Goal: Find specific page/section: Find specific page/section

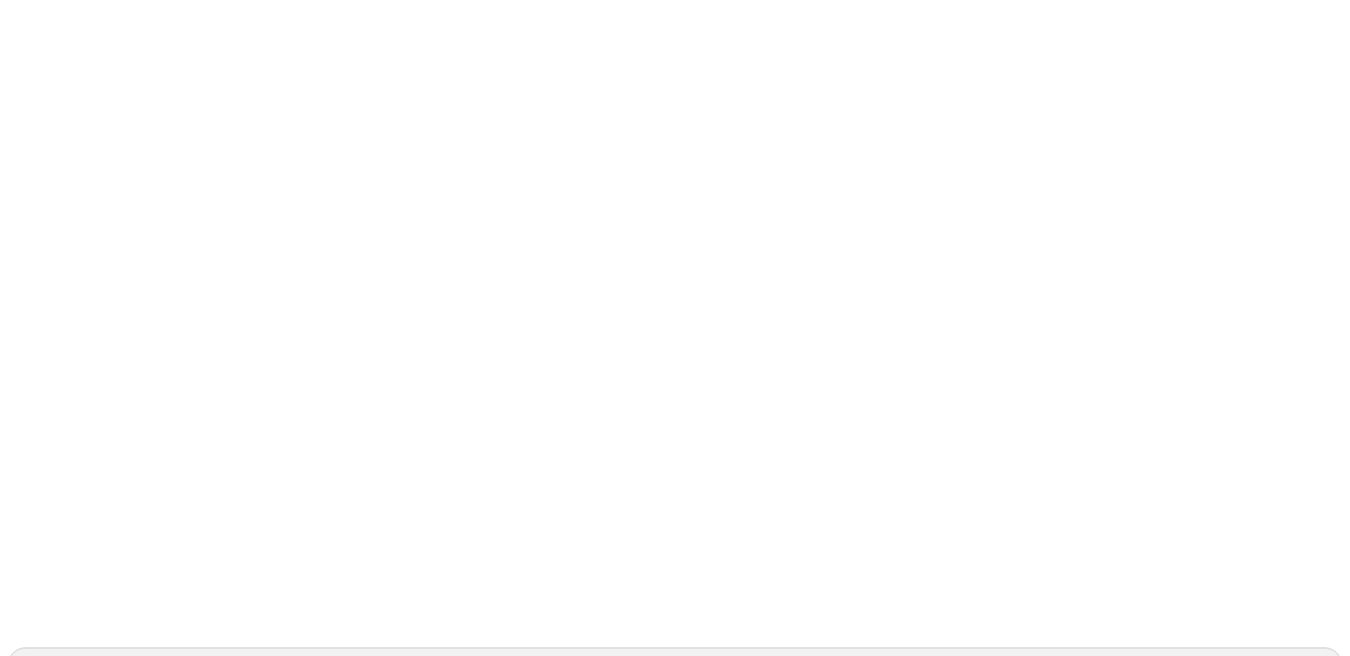
type input "casc"
type input "c"
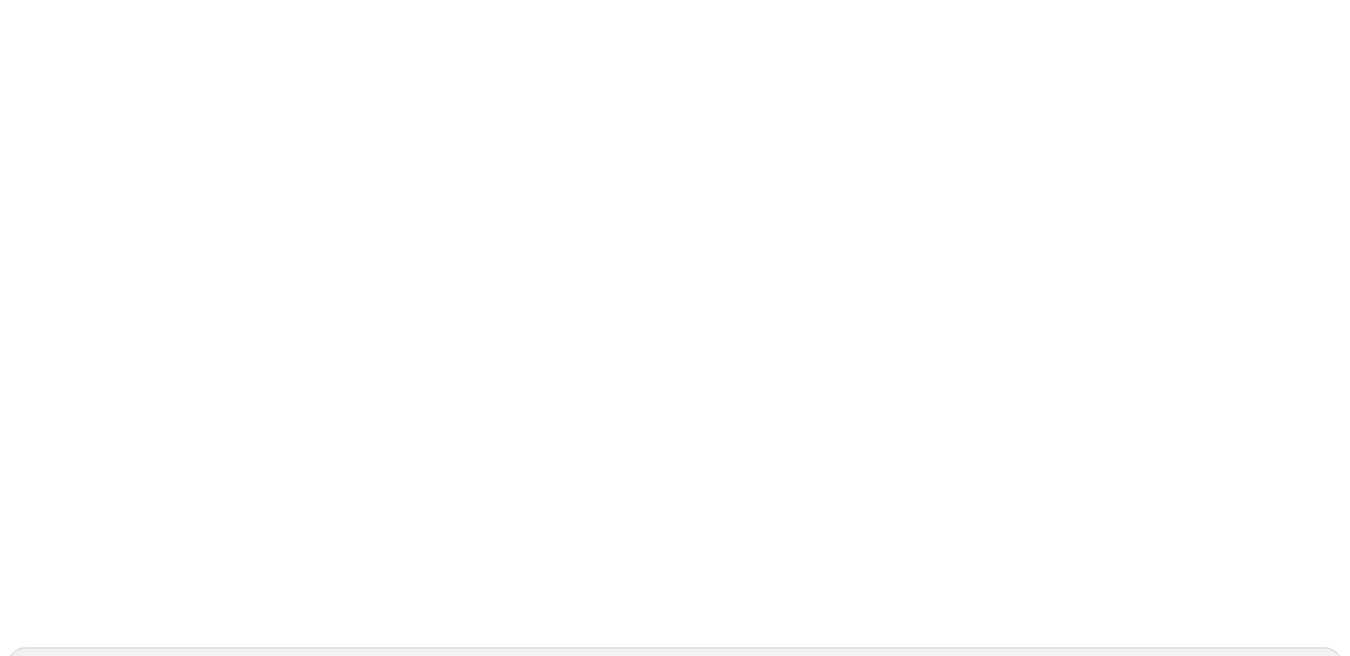
type input "casc"
type input "cac"
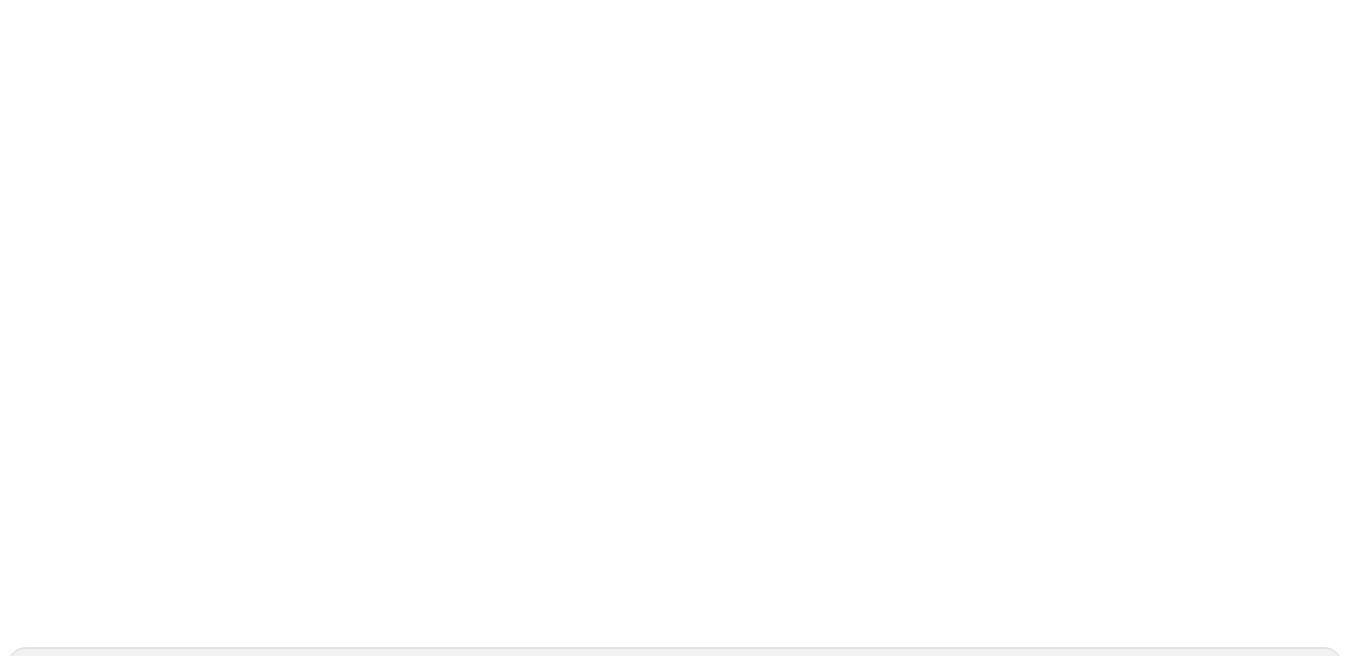
type input "casc"
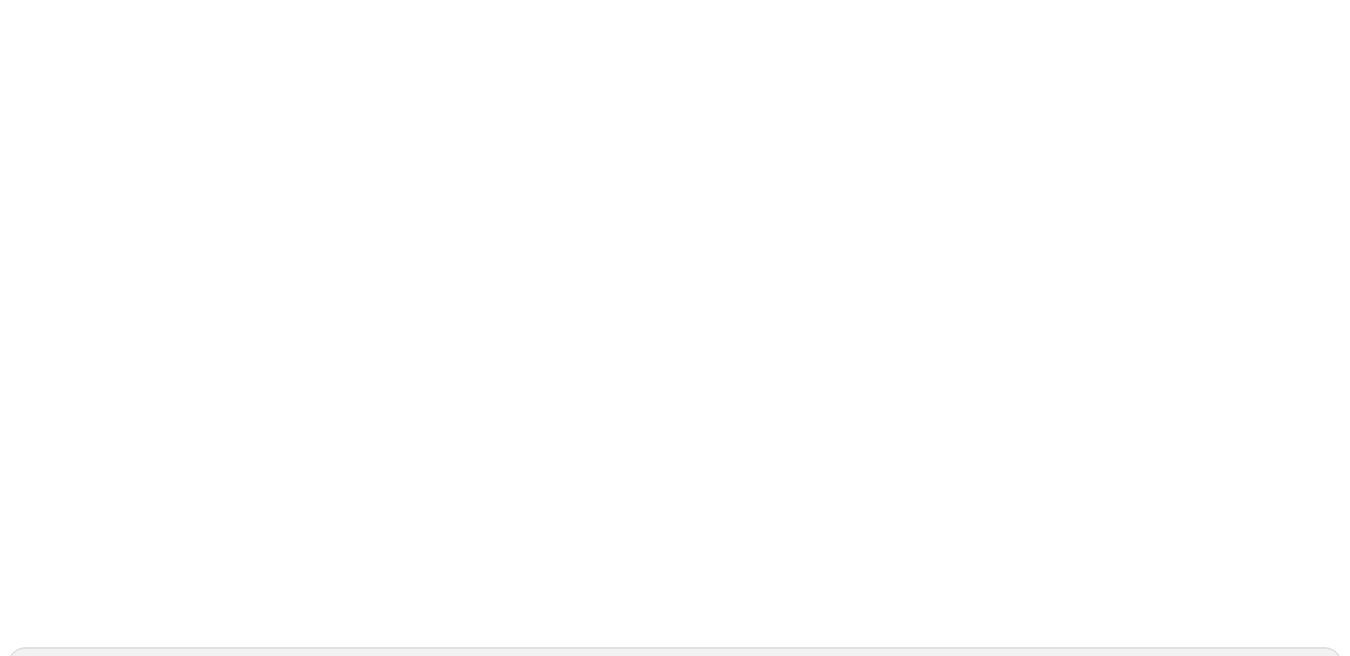
type input "casc"
drag, startPoint x: 271, startPoint y: 132, endPoint x: 298, endPoint y: 149, distance: 31.5
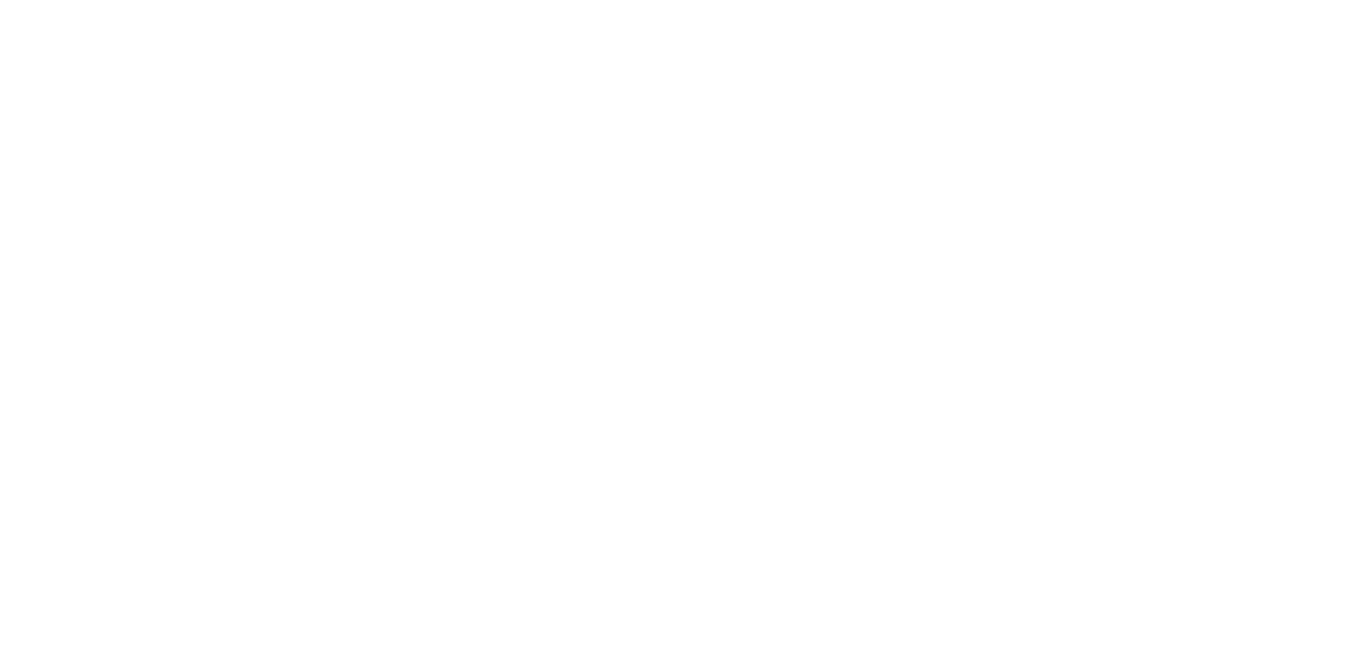
scroll to position [4, 0]
type input "casc"
drag, startPoint x: 275, startPoint y: 324, endPoint x: 292, endPoint y: 296, distance: 33.2
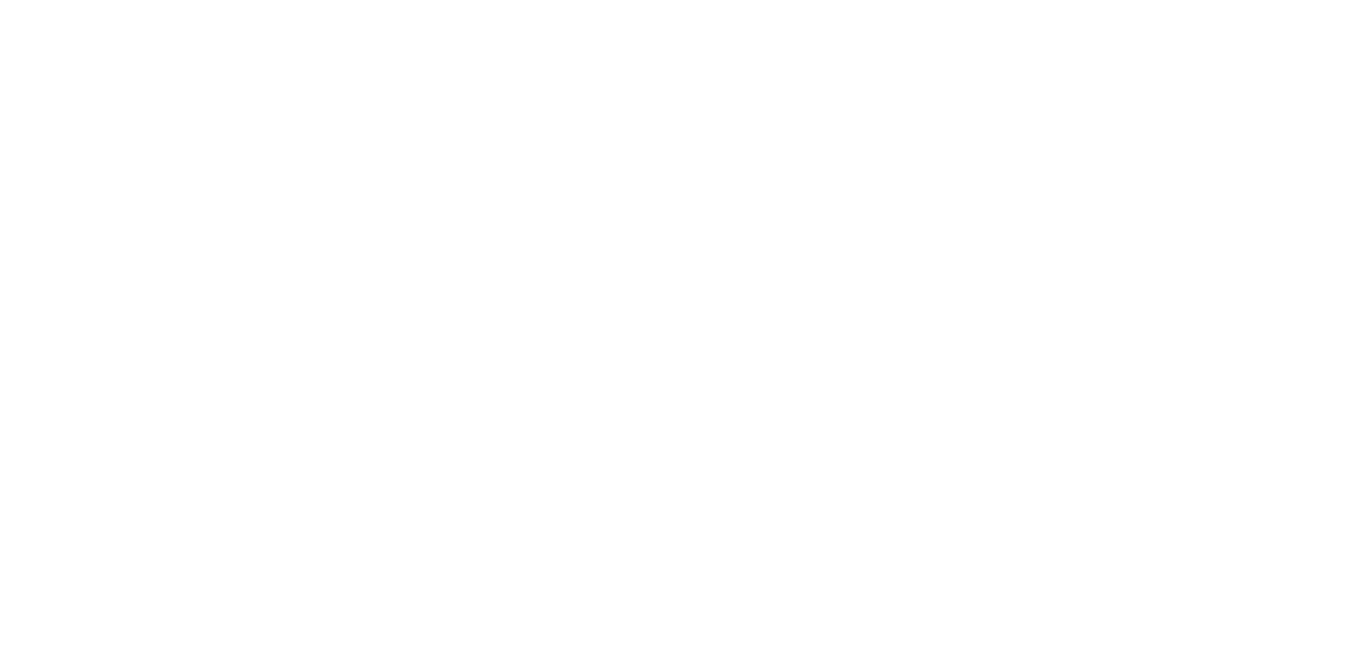
type input "casc"
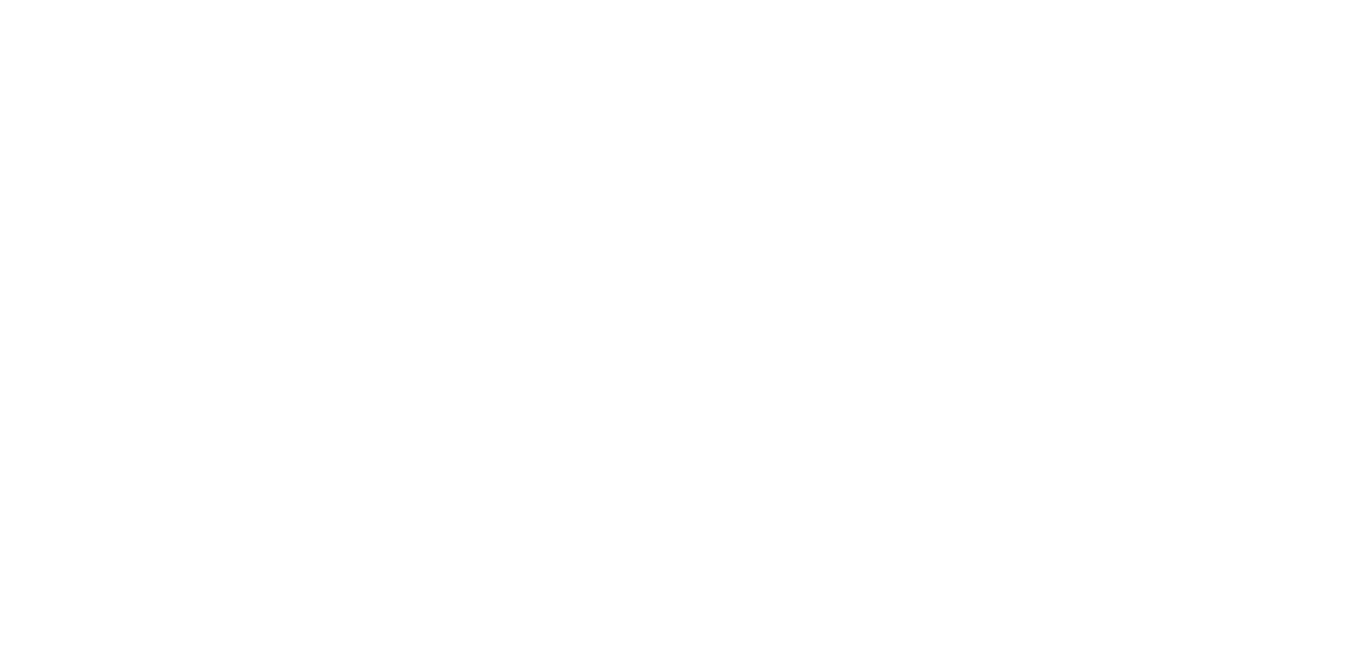
type input "casc"
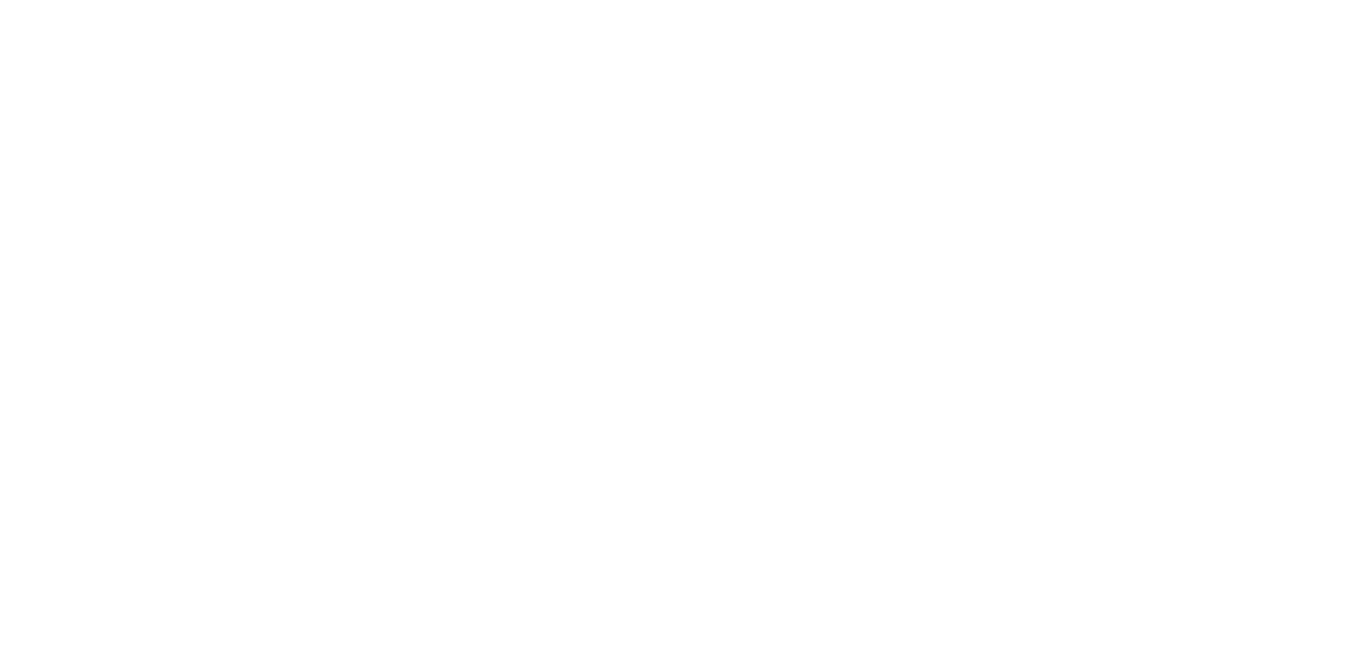
type input "casc"
